Goal: Task Accomplishment & Management: Use online tool/utility

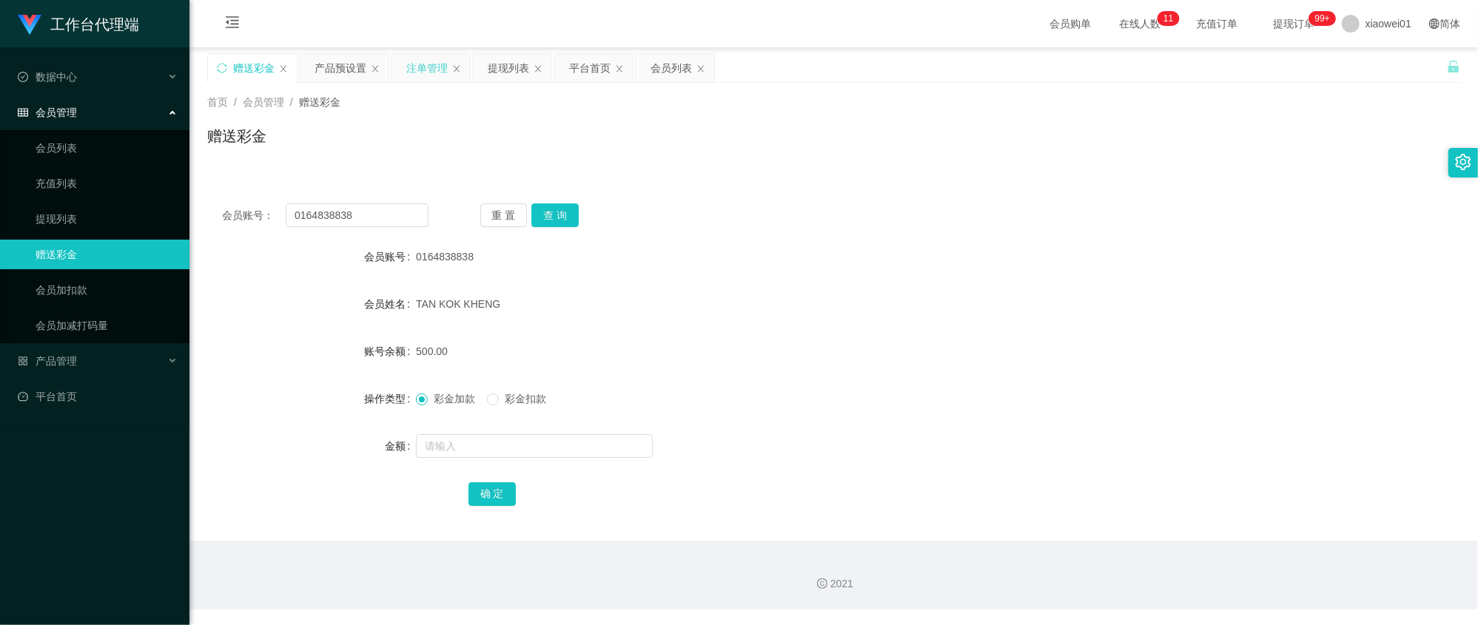
click at [419, 69] on div "注单管理" at bounding box center [426, 68] width 41 height 28
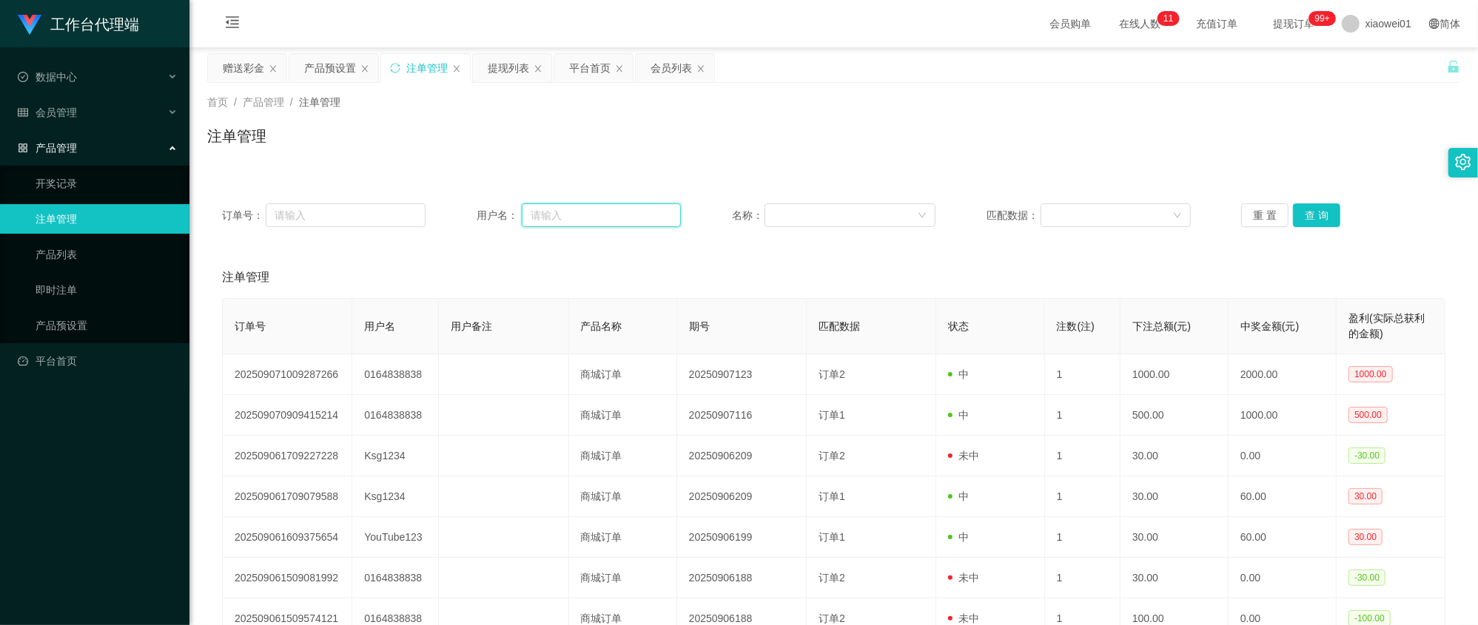
click at [548, 210] on input "text" at bounding box center [601, 215] width 159 height 24
paste input "0164838838"
click at [1319, 223] on button "查 询" at bounding box center [1316, 215] width 47 height 24
drag, startPoint x: 596, startPoint y: 209, endPoint x: 215, endPoint y: 203, distance: 381.1
click at [215, 205] on div "订单号： 用户名： 0164838838 名称： 匹配数据： 重 置 查 询" at bounding box center [833, 215] width 1253 height 53
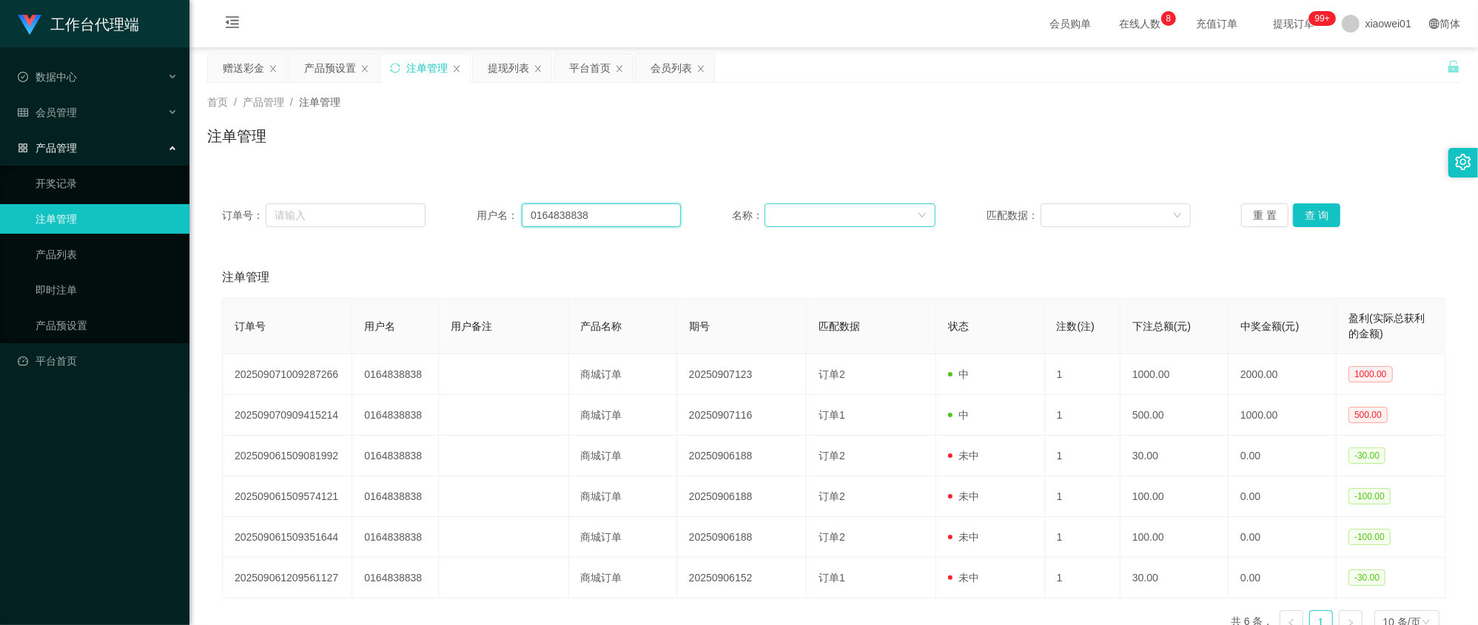
paste input "shawndefille89"
type input "shawndefille89"
click at [1301, 211] on button "查 询" at bounding box center [1316, 215] width 47 height 24
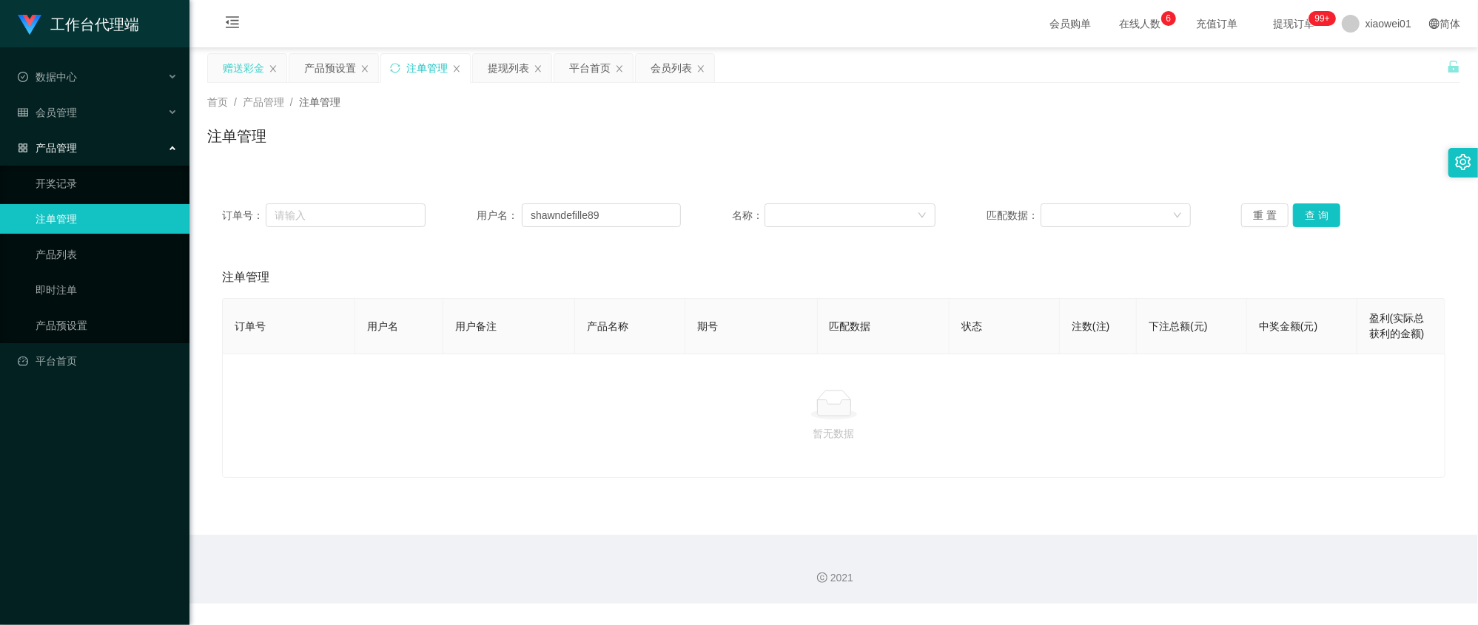
click at [247, 66] on div "赠送彩金" at bounding box center [243, 68] width 41 height 28
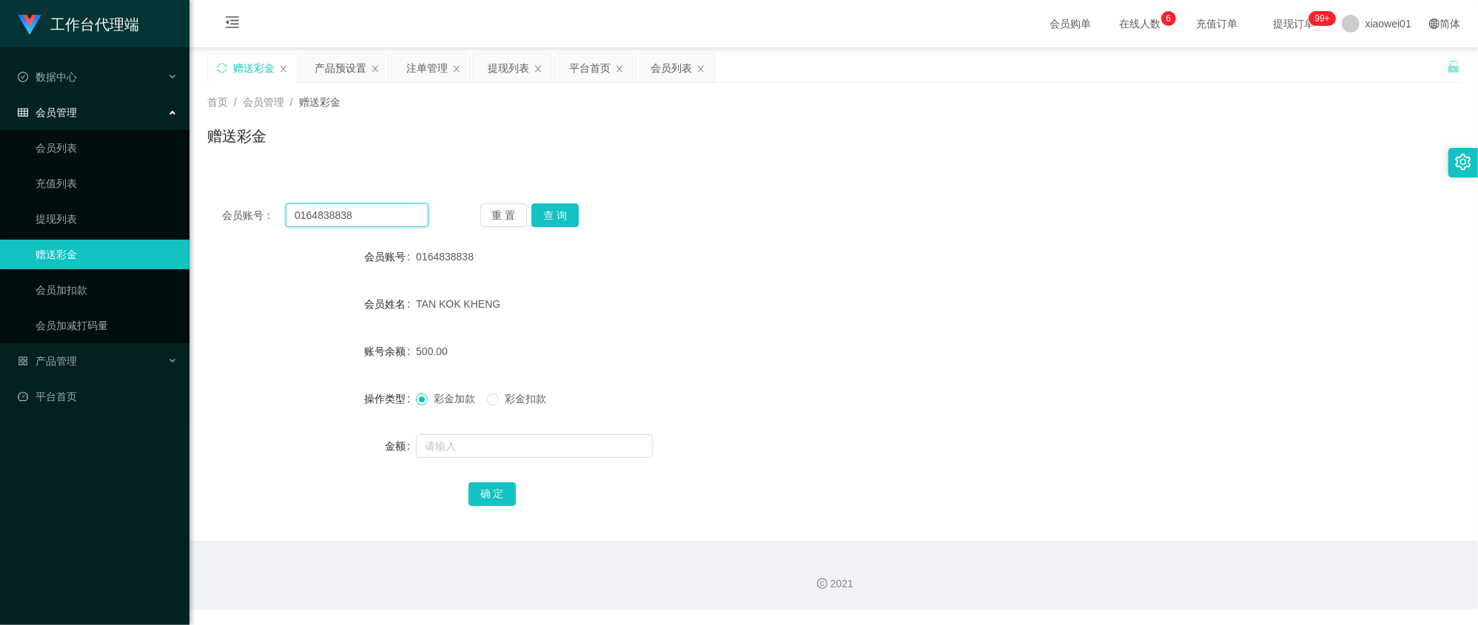
drag, startPoint x: 383, startPoint y: 210, endPoint x: 347, endPoint y: 194, distance: 39.7
click at [133, 190] on section "工作台代理端 数据中心 会员管理 会员列表 充值列表 提现列表 赠送彩金 会员加扣款 会员加减打码量 产品管理 开奖记录 注单管理 产品列表 即时注单 产品预…" at bounding box center [739, 305] width 1478 height 610
paste input "YOUTUBE123"
type input "YOUTUBE123"
click at [575, 211] on button "查 询" at bounding box center [554, 215] width 47 height 24
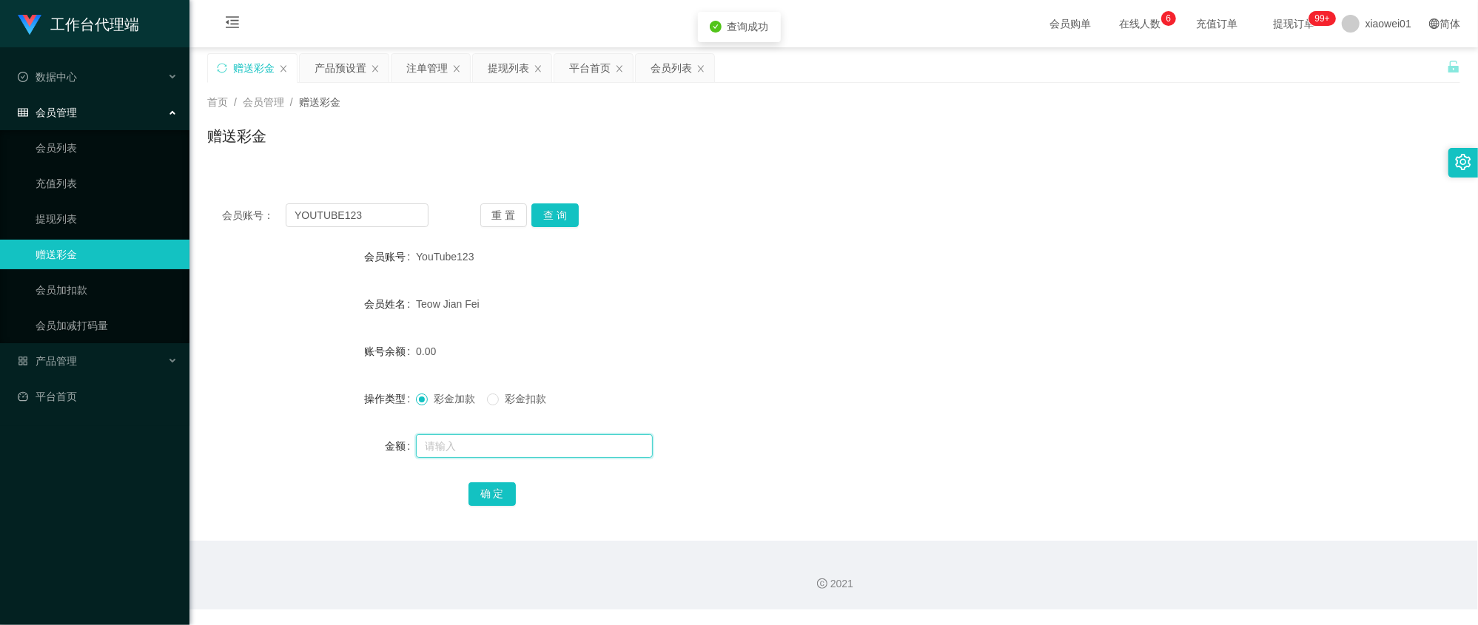
click at [527, 453] on input "text" at bounding box center [534, 446] width 237 height 24
type input "300"
click at [474, 492] on button "确 定" at bounding box center [491, 494] width 47 height 24
click at [906, 300] on div "Teow Jian Fei" at bounding box center [781, 304] width 731 height 30
